Goal: Find specific page/section: Find specific page/section

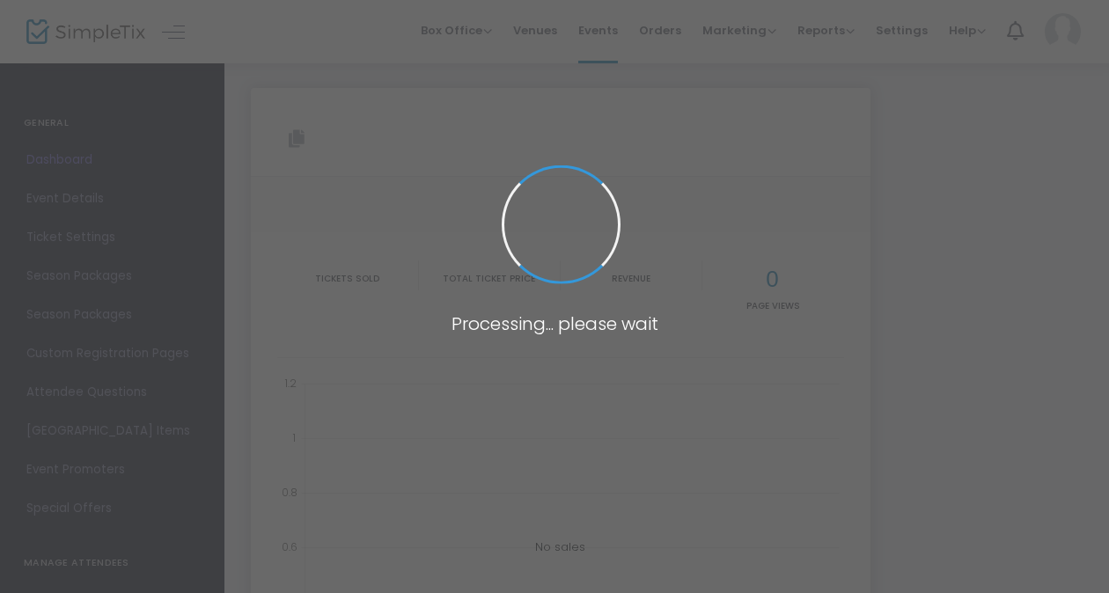
type input "https://www.simpletix.com/e/maharlika-ball-tickets-236410"
click at [639, 31] on span at bounding box center [554, 296] width 1109 height 593
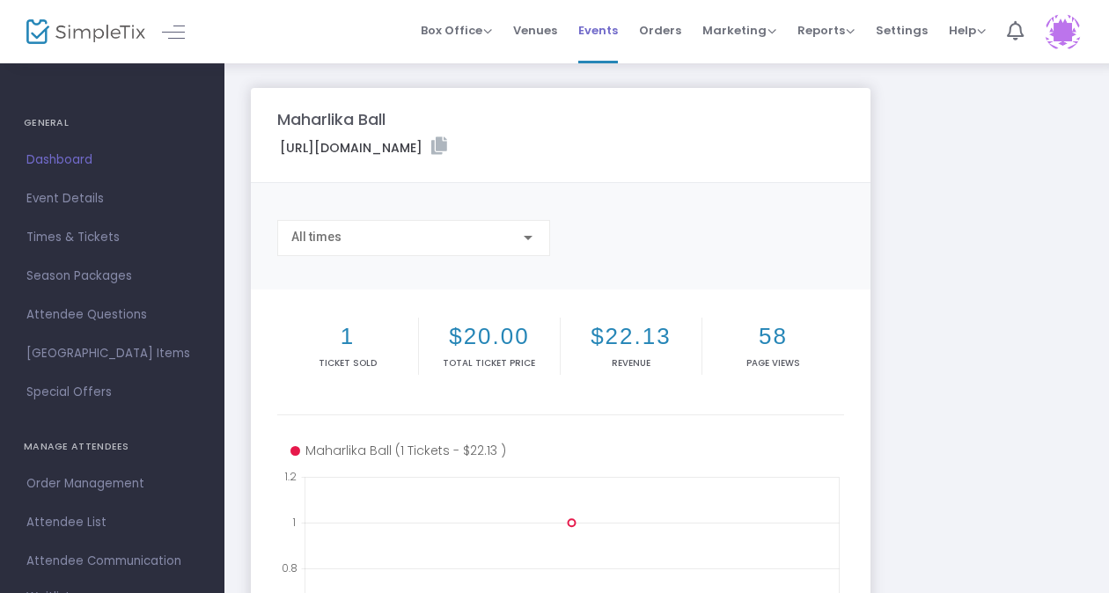
click at [609, 24] on span "Events" at bounding box center [598, 30] width 40 height 45
